Goal: Information Seeking & Learning: Learn about a topic

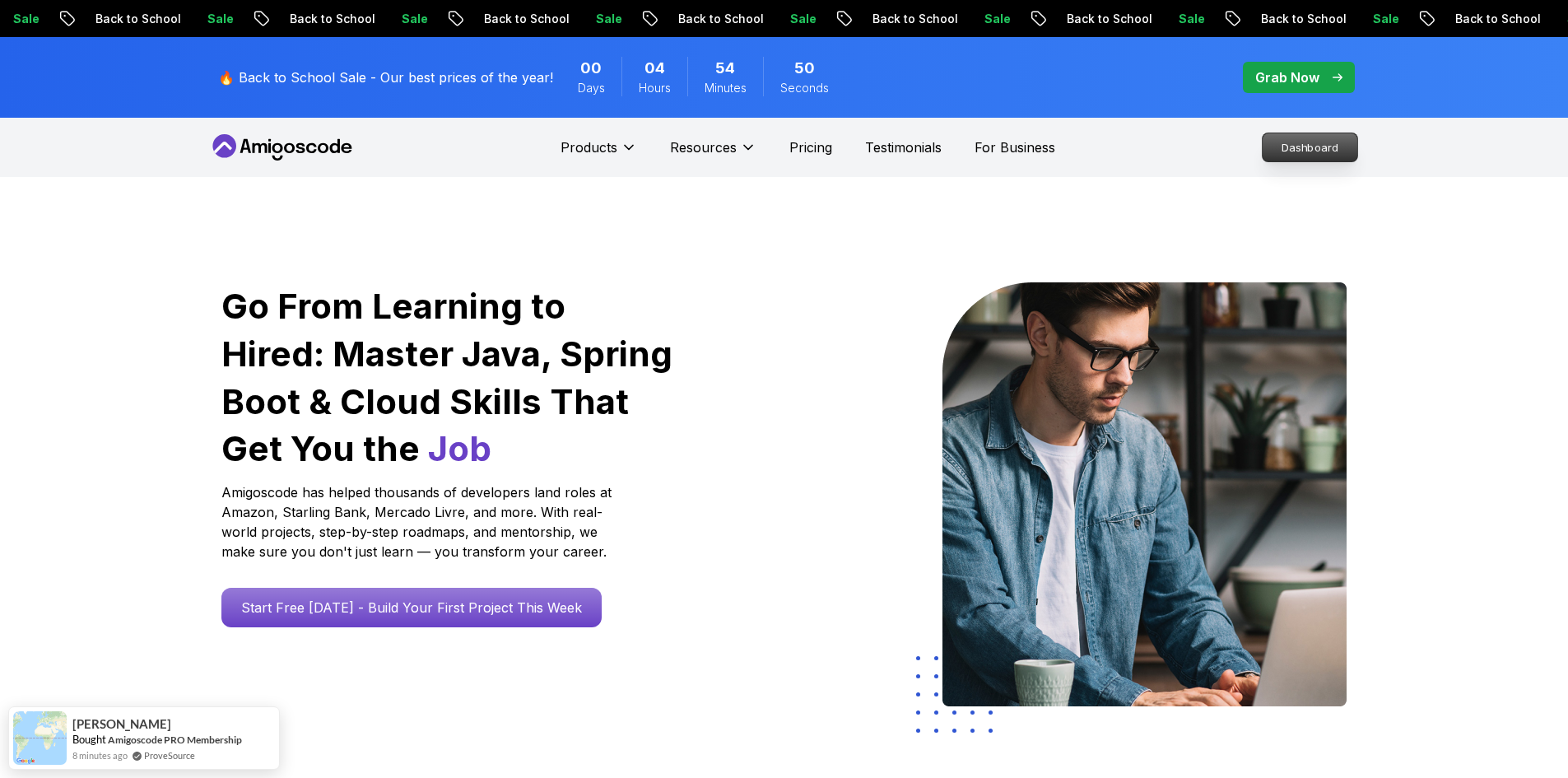
click at [1308, 155] on p "Dashboard" at bounding box center [1310, 148] width 95 height 28
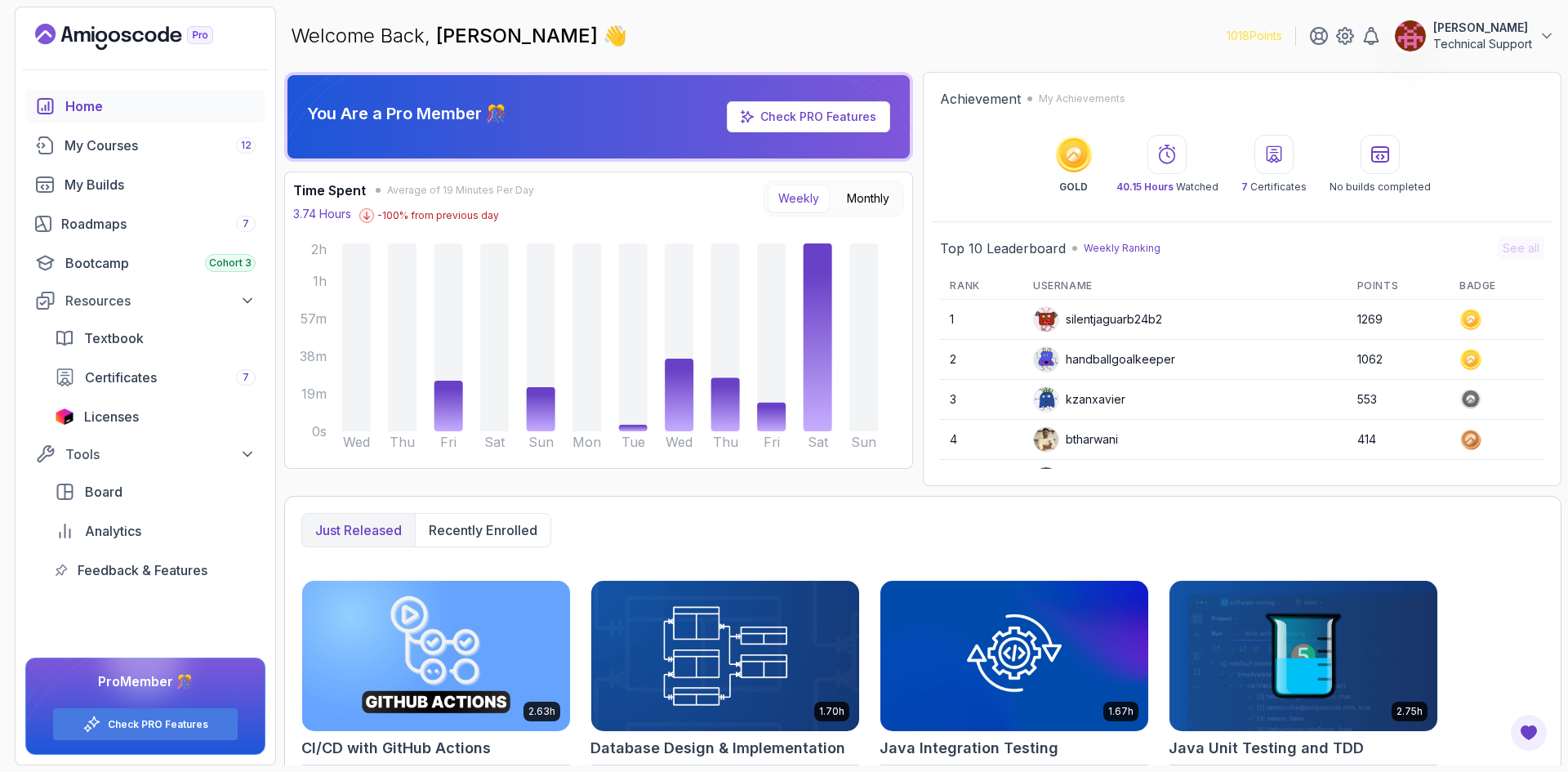
click at [816, 501] on div "Just released Recently enrolled 2.63h CI/CD with GitHub Actions Start course 1.…" at bounding box center [923, 768] width 1277 height 545
click at [885, 500] on div "Just released Recently enrolled 2.63h CI/CD with GitHub Actions Start course 1.…" at bounding box center [923, 768] width 1277 height 545
click at [819, 497] on div "Just released Recently enrolled 2.63h CI/CD with GitHub Actions Start course 1.…" at bounding box center [923, 768] width 1277 height 545
click at [294, 484] on div "You Are a Pro Member 🎊 Check PRO Features Time Spent Average of 19 Minutes Per …" at bounding box center [598, 279] width 628 height 414
click at [392, 488] on div "You Are a Pro Member 🎊 Check PRO Features Time Spent Average of 19 Minutes Per …" at bounding box center [923, 419] width 1277 height 694
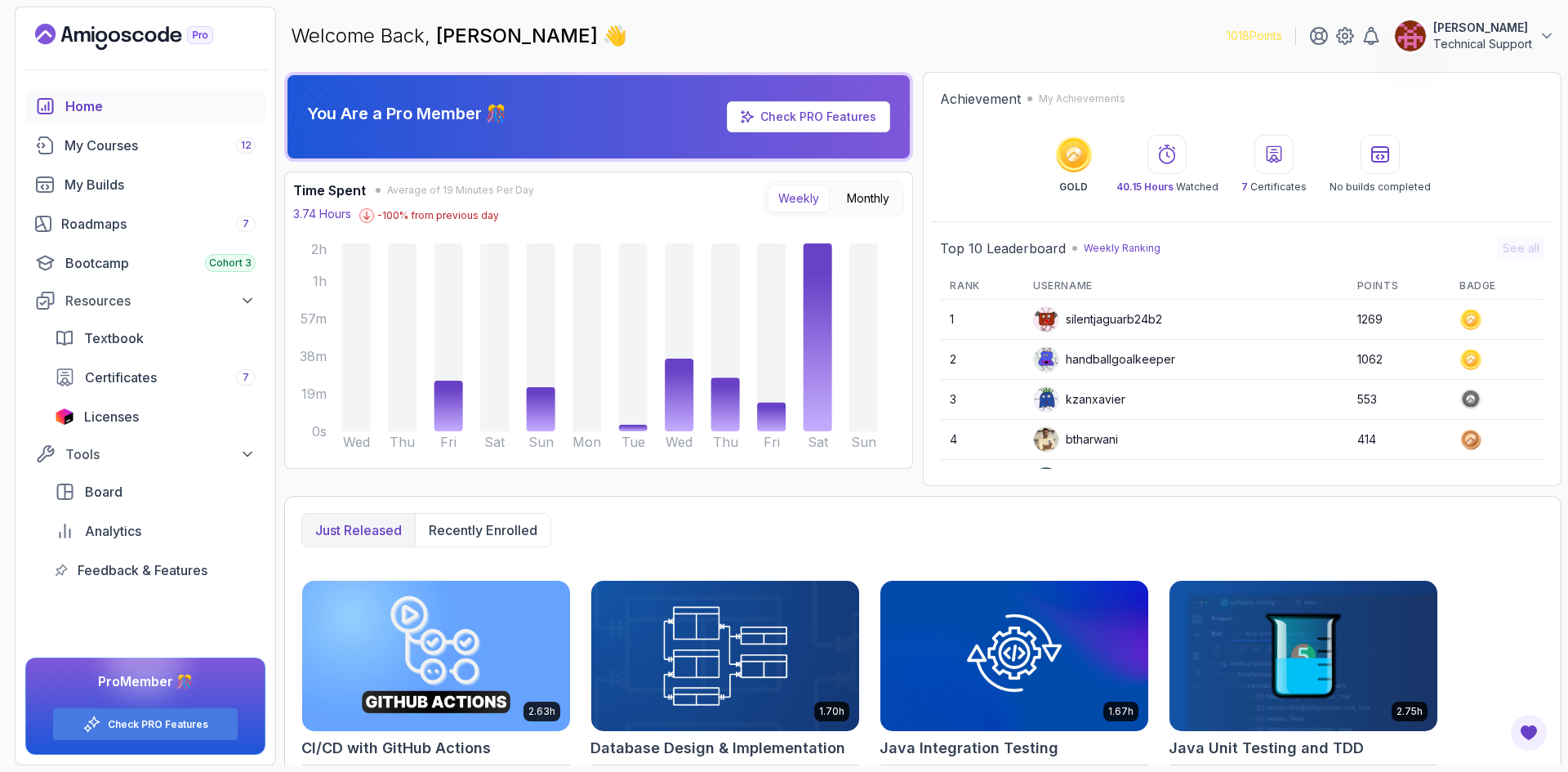
click at [903, 484] on div "You Are a Pro Member 🎊 Check PRO Features Time Spent Average of 19 Minutes Per …" at bounding box center [598, 279] width 628 height 414
drag, startPoint x: 930, startPoint y: 47, endPoint x: 924, endPoint y: 57, distance: 11.7
click at [928, 48] on div "Welcome Back, [PERSON_NAME] 👋 1018 Points [PERSON_NAME] Technical Support" at bounding box center [923, 35] width 1277 height 59
click at [916, 481] on div "You Are a Pro Member 🎊 Check PRO Features Time Spent Average of 19 Minutes Per …" at bounding box center [923, 279] width 1277 height 414
click at [918, 48] on div "Welcome Back, [PERSON_NAME] 👋 1018 Points [PERSON_NAME] Technical Support" at bounding box center [923, 35] width 1277 height 59
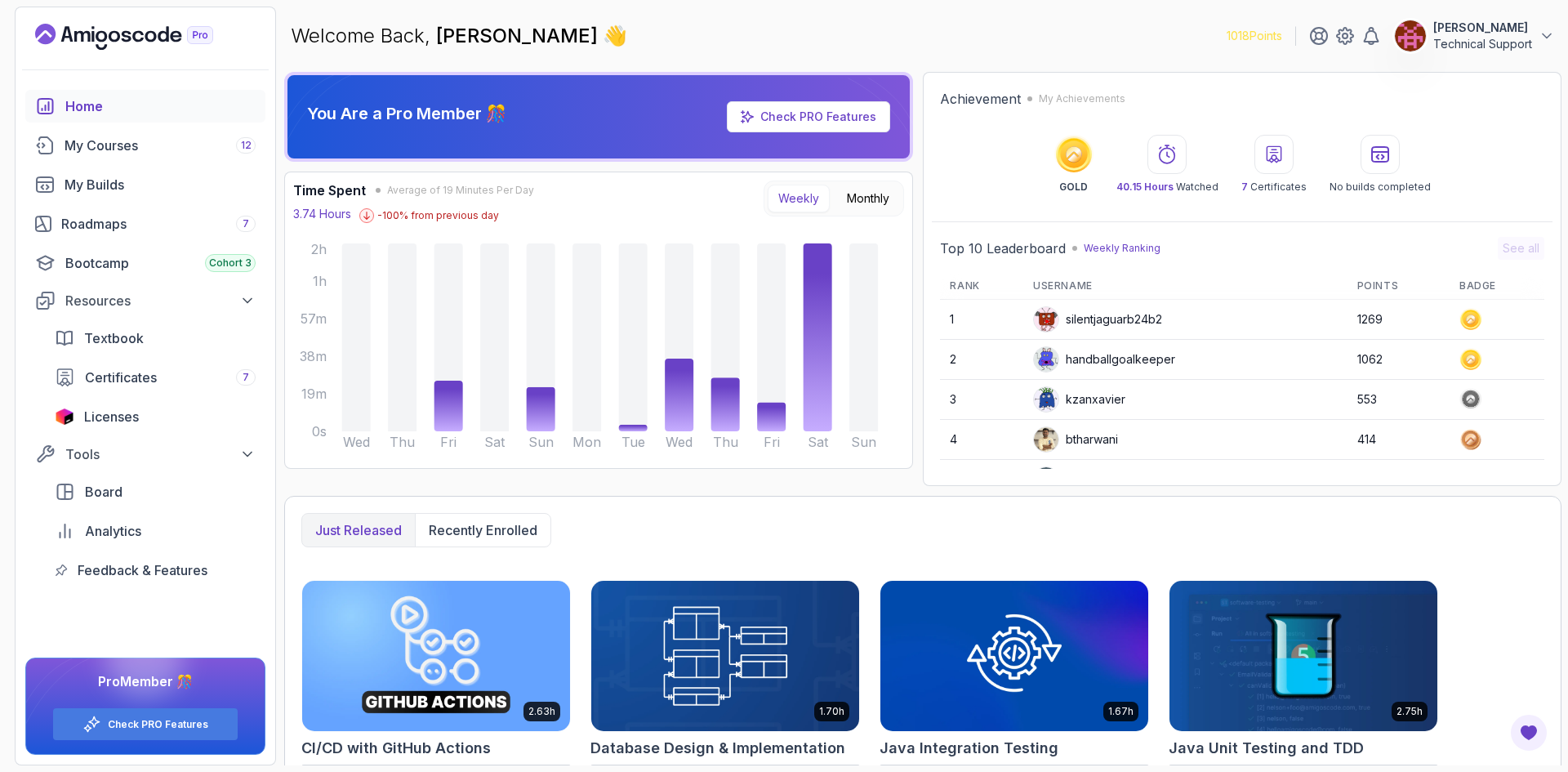
click at [905, 497] on div "Just released Recently enrolled 2.63h CI/CD with GitHub Actions Start course 1.…" at bounding box center [923, 768] width 1277 height 545
click at [914, 54] on div "Welcome Back, [PERSON_NAME] 👋 1018 Points [PERSON_NAME] Technical Support" at bounding box center [923, 35] width 1277 height 59
click at [912, 476] on div "You Are a Pro Member 🎊 Check PRO Features Time Spent Average of 19 Minutes Per …" at bounding box center [598, 279] width 628 height 414
click at [918, 63] on div "Welcome Back, [PERSON_NAME] 👋 1018 Points [PERSON_NAME] Technical Support" at bounding box center [923, 35] width 1277 height 59
click at [908, 468] on div "Time Spent Average of 19 Minutes Per Day 3.74 Hours -100 % from previous day We…" at bounding box center [598, 320] width 628 height 297
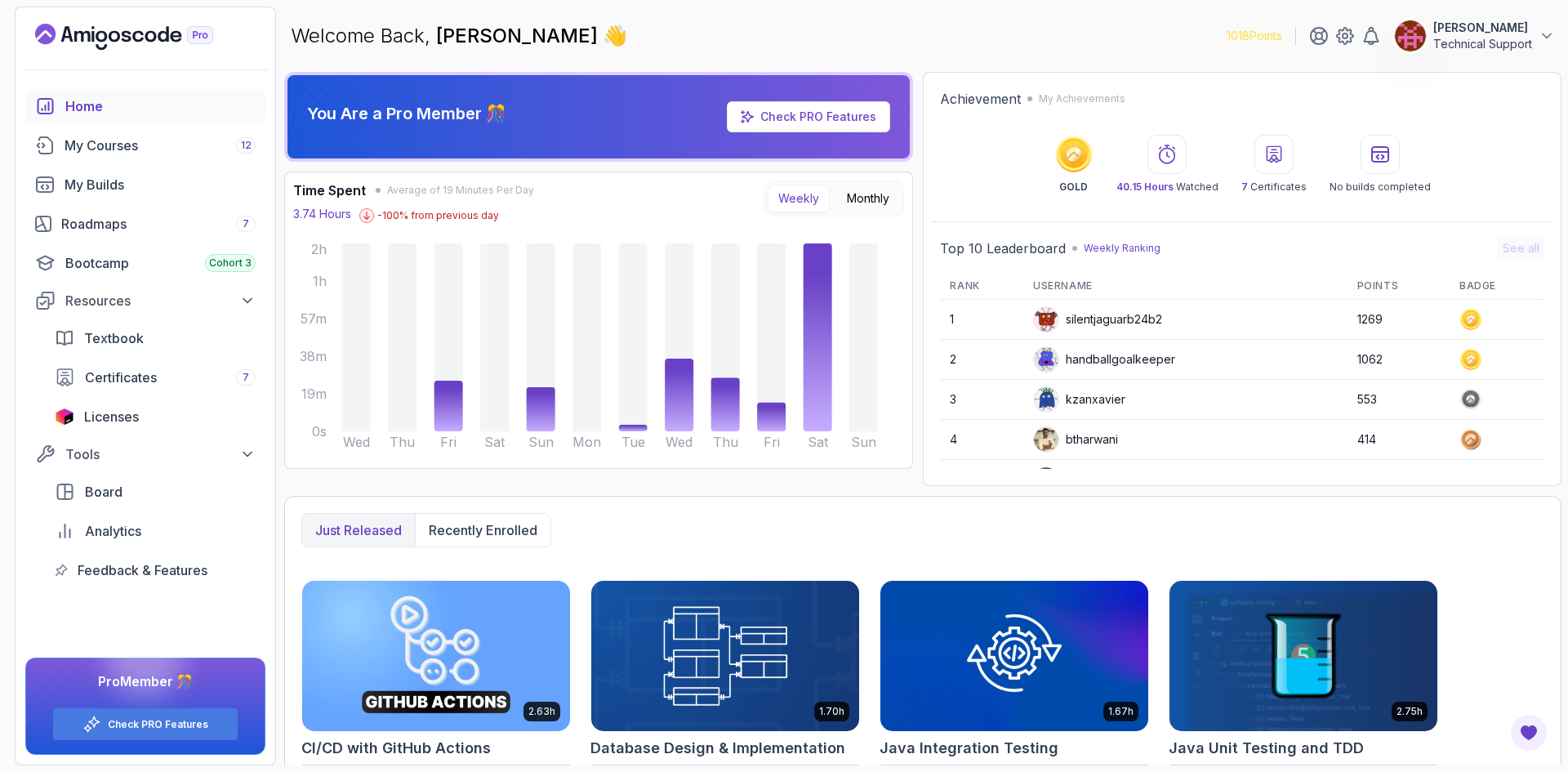
click at [910, 68] on main "Welcome Back, [PERSON_NAME] 👋 1018 Points [PERSON_NAME] Technical Support You A…" at bounding box center [923, 386] width 1277 height 759
click at [904, 477] on div "You Are a Pro Member 🎊 Check PRO Features Time Spent Average of 19 Minutes Per …" at bounding box center [598, 279] width 628 height 414
click at [915, 485] on div "You Are a Pro Member 🎊 Check PRO Features Time Spent Average of 19 Minutes Per …" at bounding box center [923, 279] width 1277 height 414
click at [905, 66] on main "Welcome Back, [PERSON_NAME] 👋 1018 Points [PERSON_NAME] Technical Support You A…" at bounding box center [923, 386] width 1277 height 759
click at [124, 234] on link "Roadmaps 7" at bounding box center [145, 223] width 241 height 33
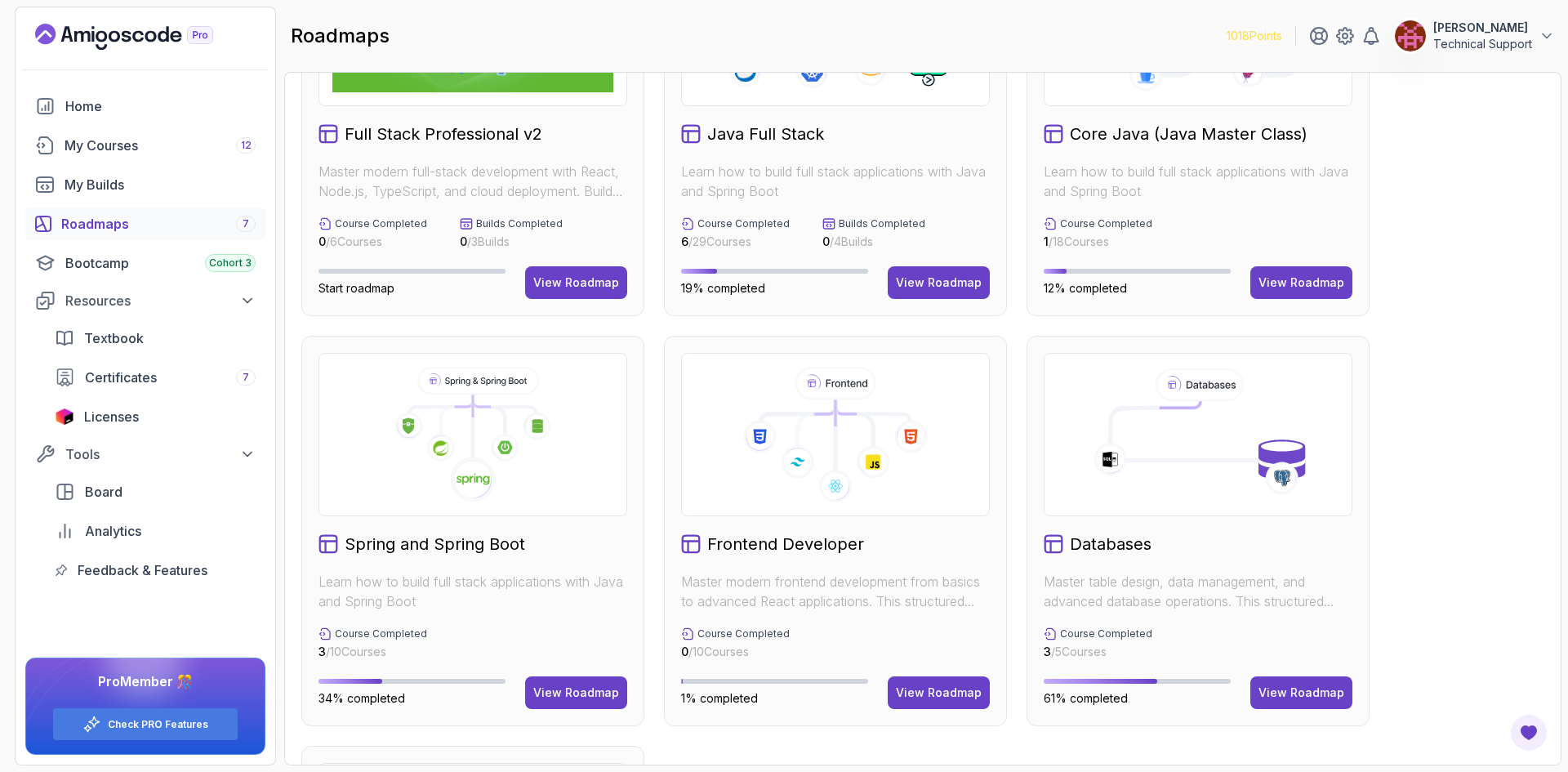
scroll to position [245, 0]
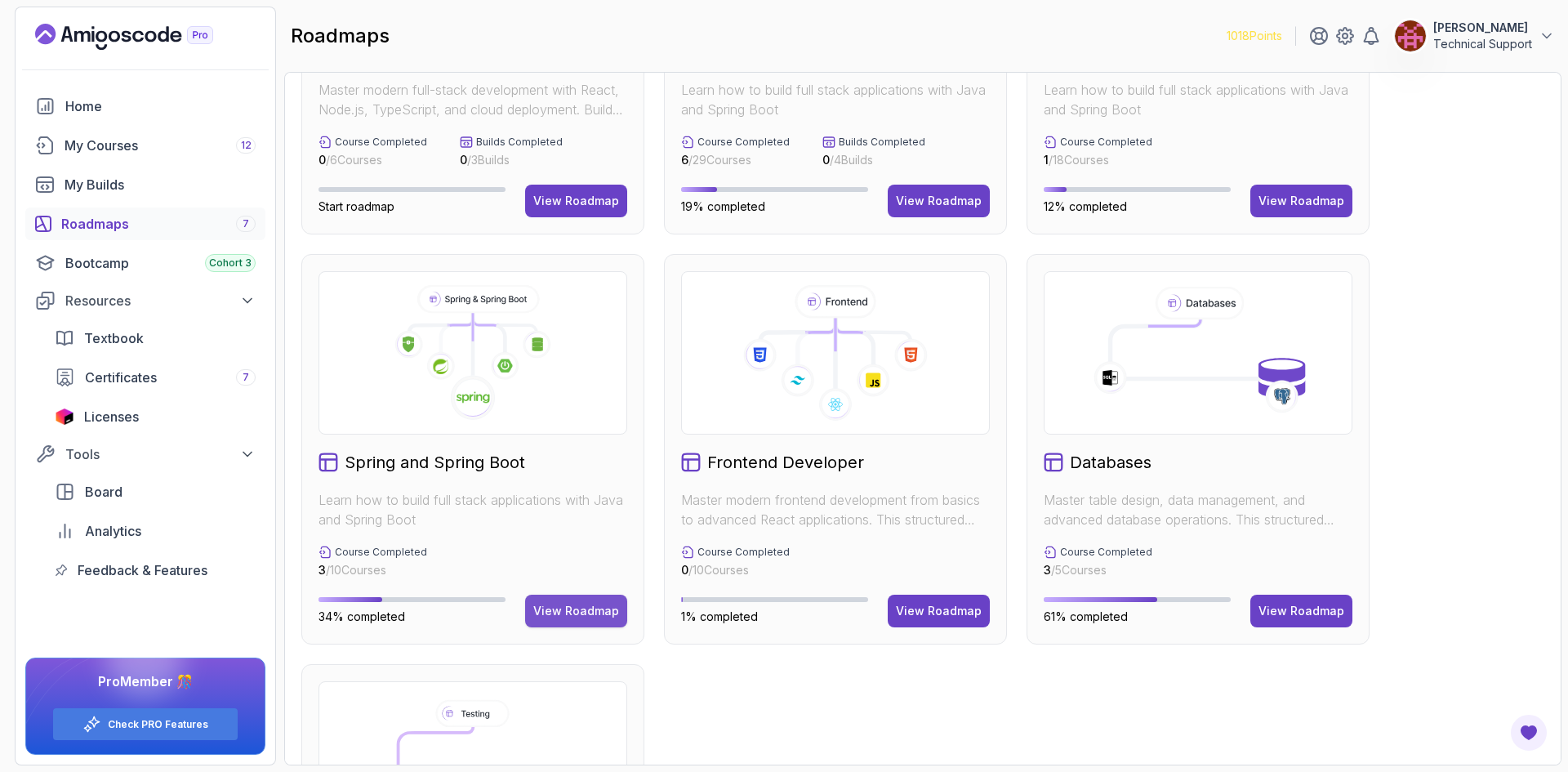
click at [604, 620] on button "View Roadmap" at bounding box center [575, 611] width 102 height 33
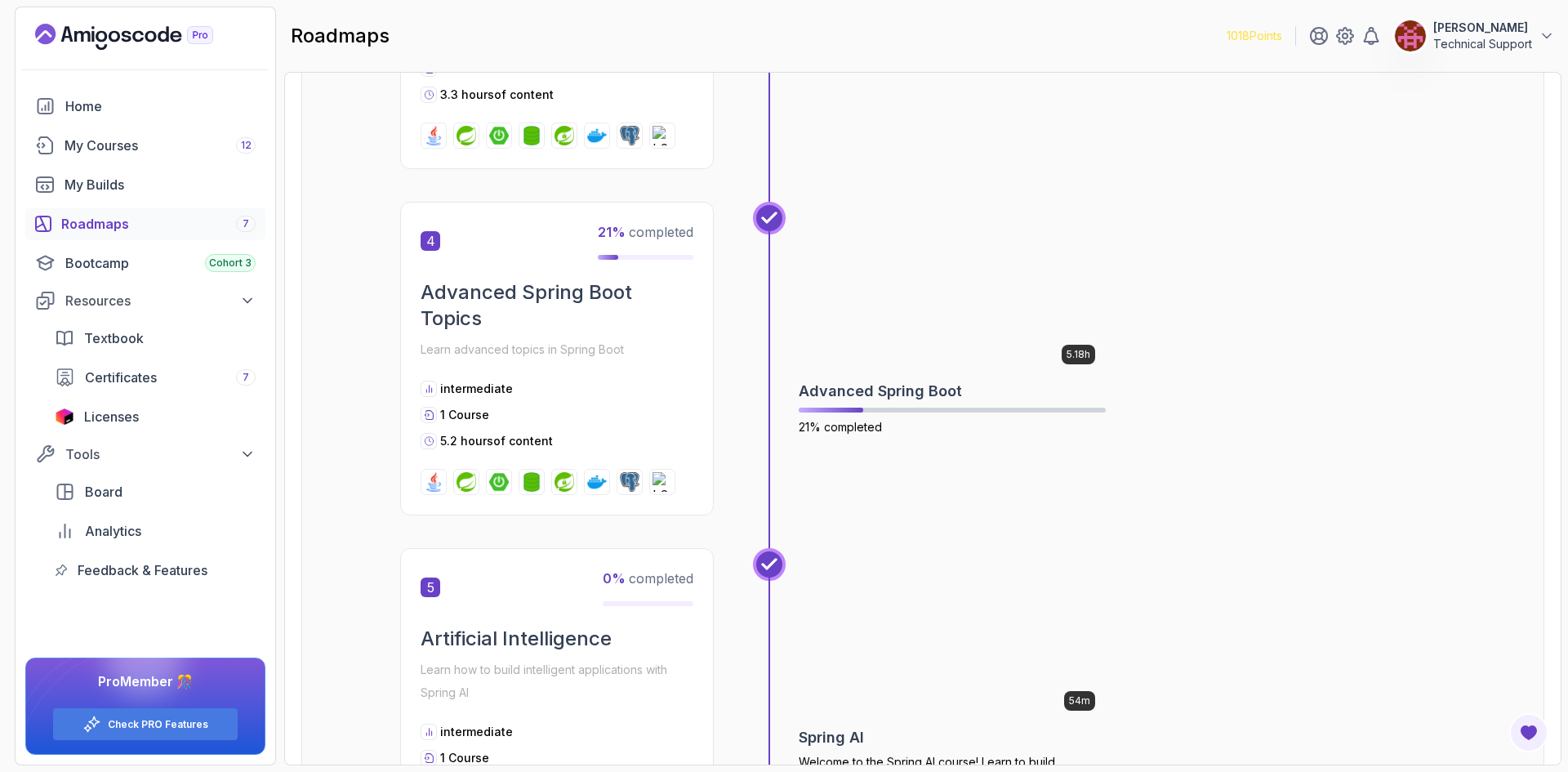
scroll to position [1241, 0]
